Goal: Task Accomplishment & Management: Manage account settings

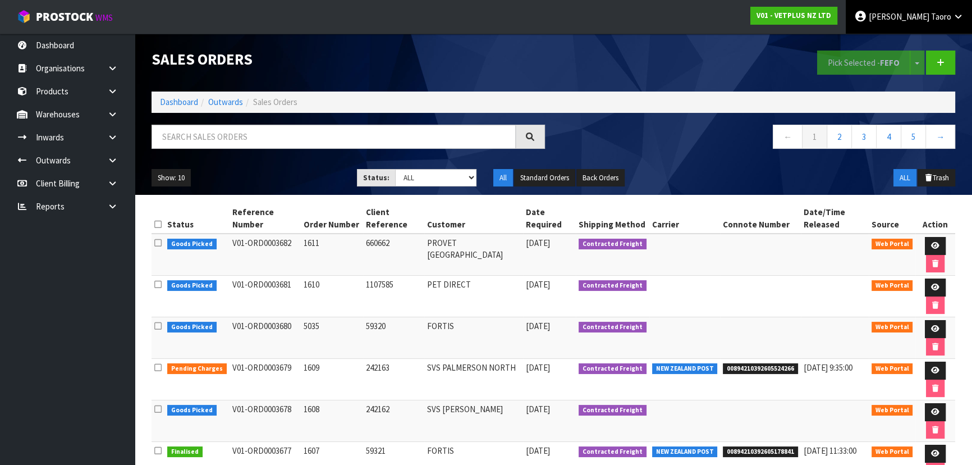
click at [940, 26] on link "Harriet Taoro" at bounding box center [909, 17] width 126 height 34
click at [931, 43] on link "Logout" at bounding box center [927, 44] width 89 height 15
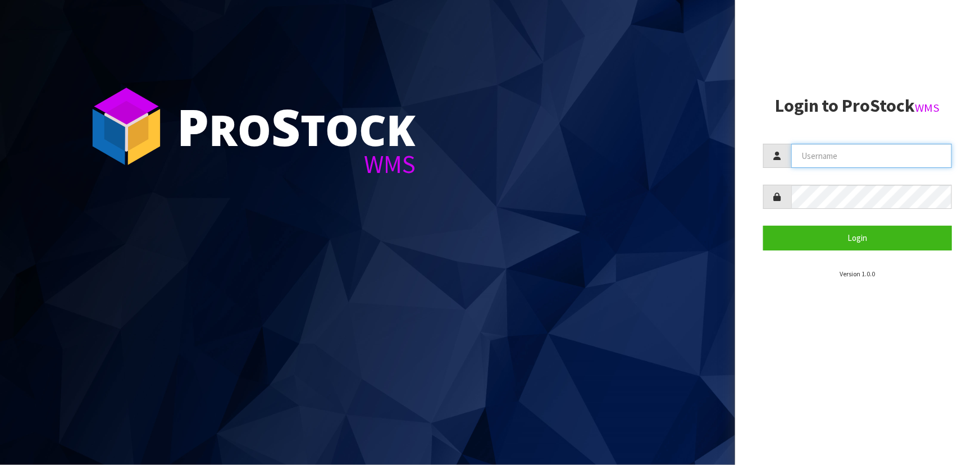
click at [843, 166] on input "text" at bounding box center [871, 156] width 161 height 24
type input "k"
type input "liya"
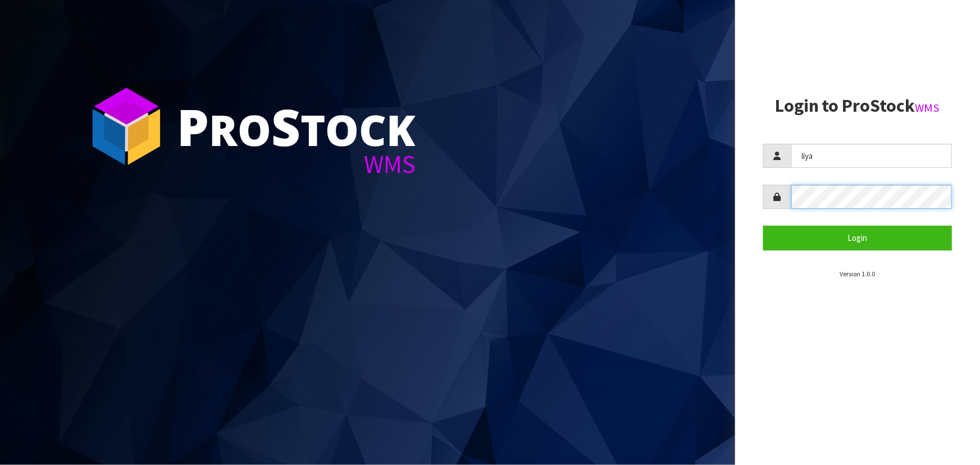
click at [763, 226] on button "Login" at bounding box center [857, 238] width 189 height 24
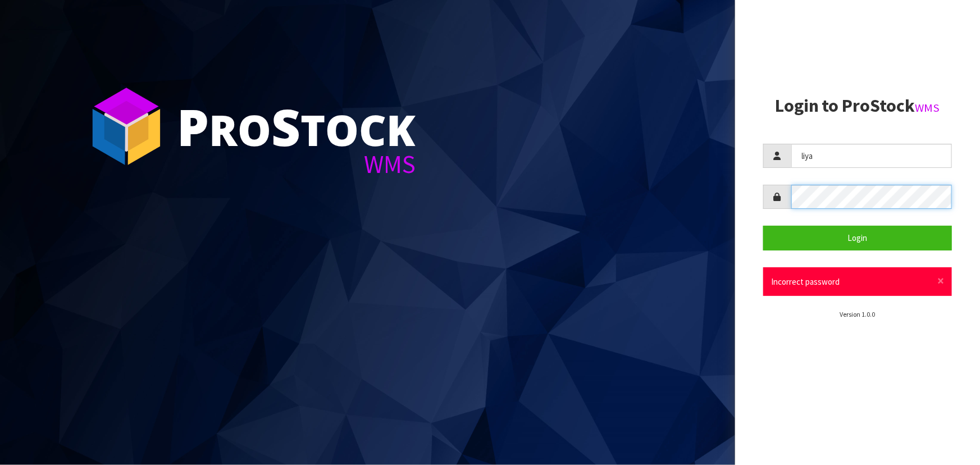
click at [763, 226] on button "Login" at bounding box center [857, 238] width 189 height 24
